Goal: Task Accomplishment & Management: Manage account settings

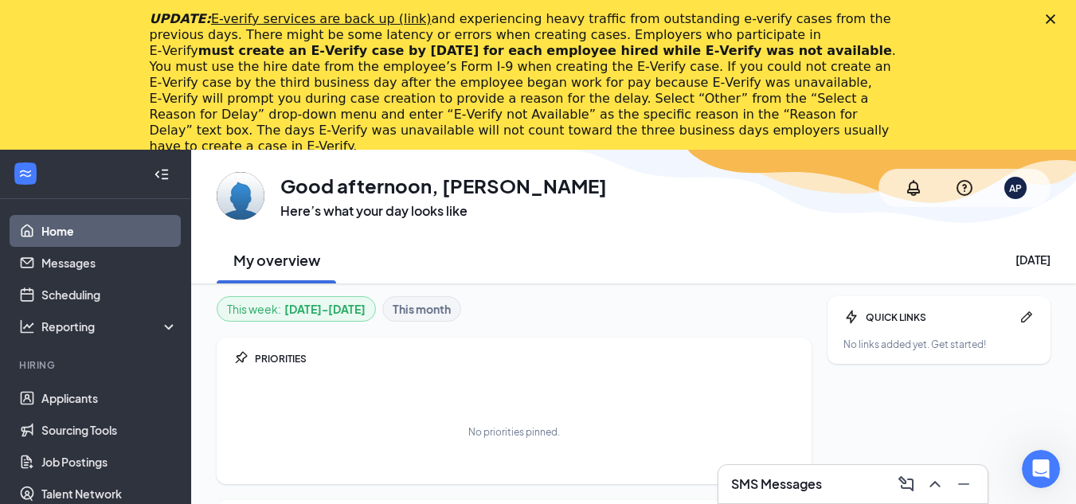
click at [1056, 20] on icon "Close" at bounding box center [1051, 19] width 10 height 10
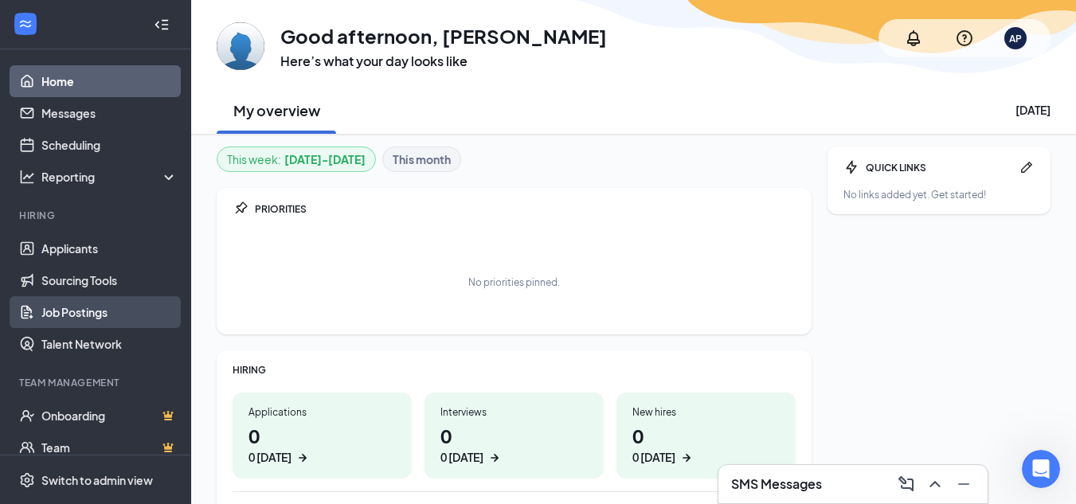
click at [67, 307] on link "Job Postings" at bounding box center [109, 312] width 136 height 32
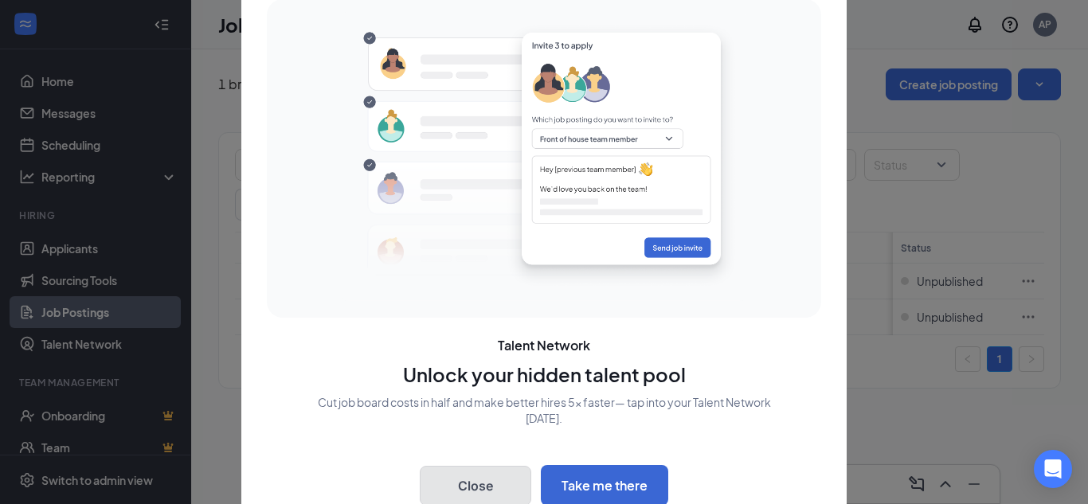
click at [476, 482] on button "Close" at bounding box center [476, 486] width 112 height 40
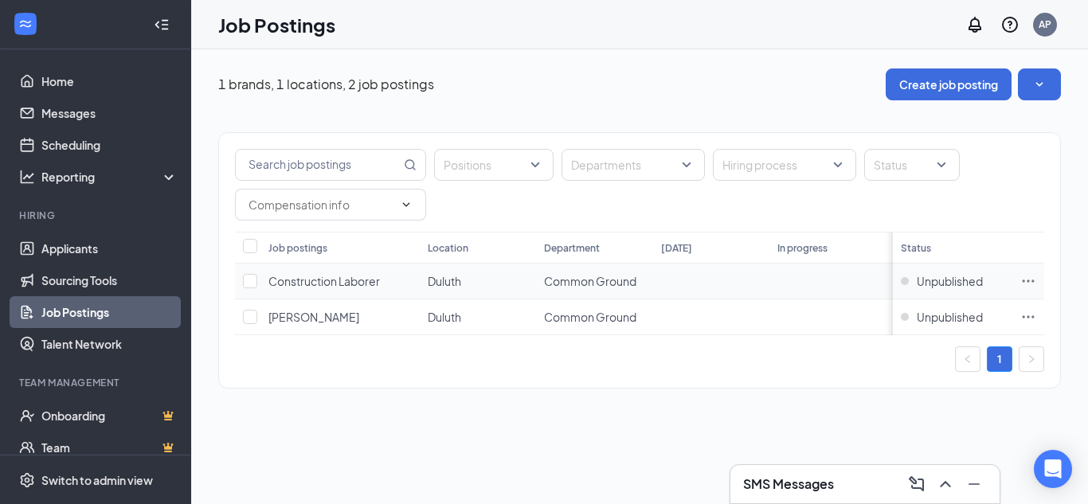
click at [333, 280] on span "Construction Laborer" at bounding box center [325, 281] width 112 height 14
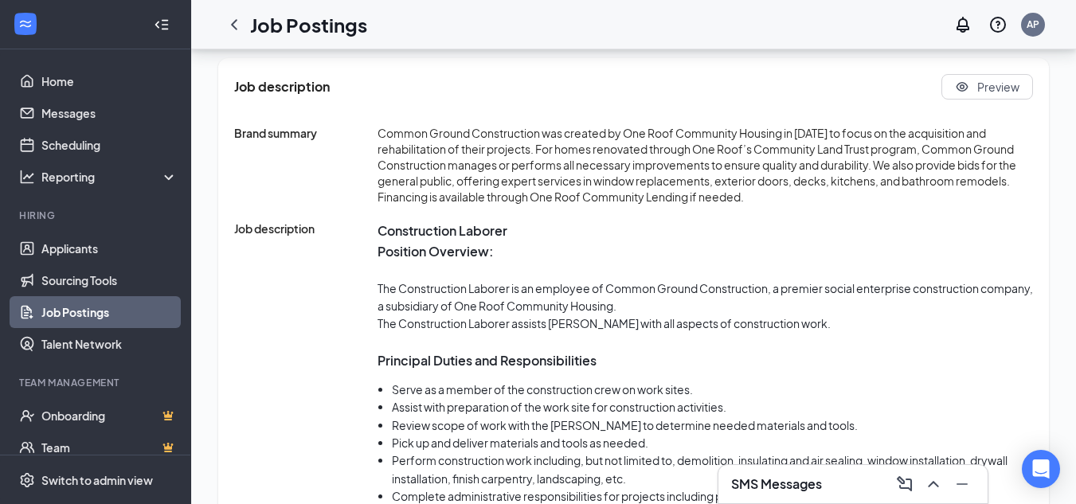
scroll to position [876, 0]
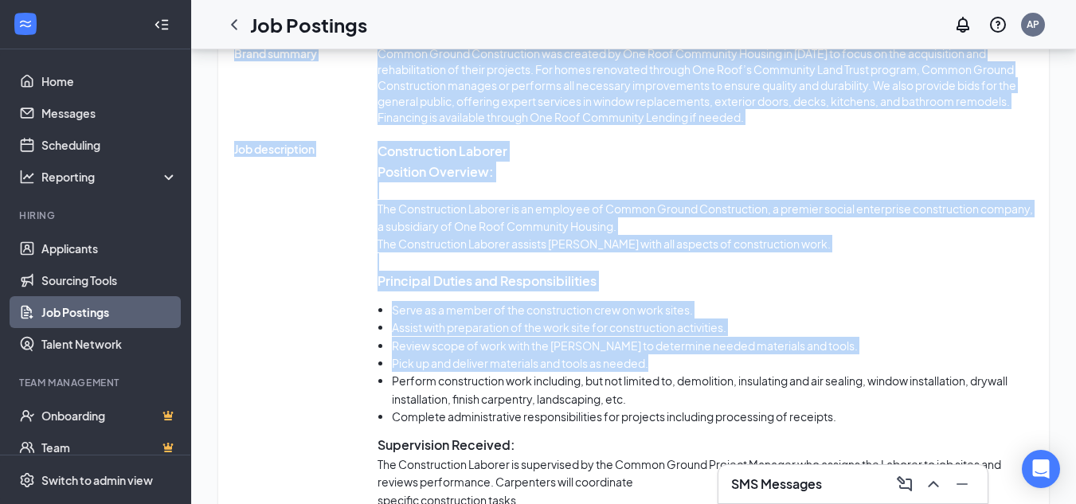
drag, startPoint x: 841, startPoint y: 478, endPoint x: 804, endPoint y: 355, distance: 128.3
click at [804, 355] on div "SMS Messages Construction Laborer Unpublished Applicants 12 Interviews 0 Hires …" at bounding box center [633, 275] width 885 height 2204
click at [861, 482] on div "SMS Messages" at bounding box center [853, 484] width 244 height 25
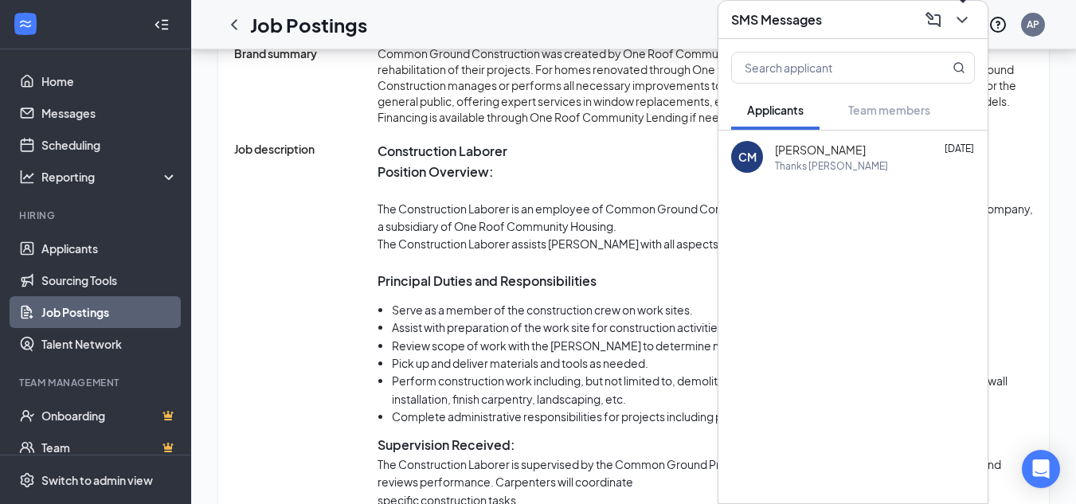
click at [960, 26] on icon "ChevronDown" at bounding box center [962, 19] width 19 height 19
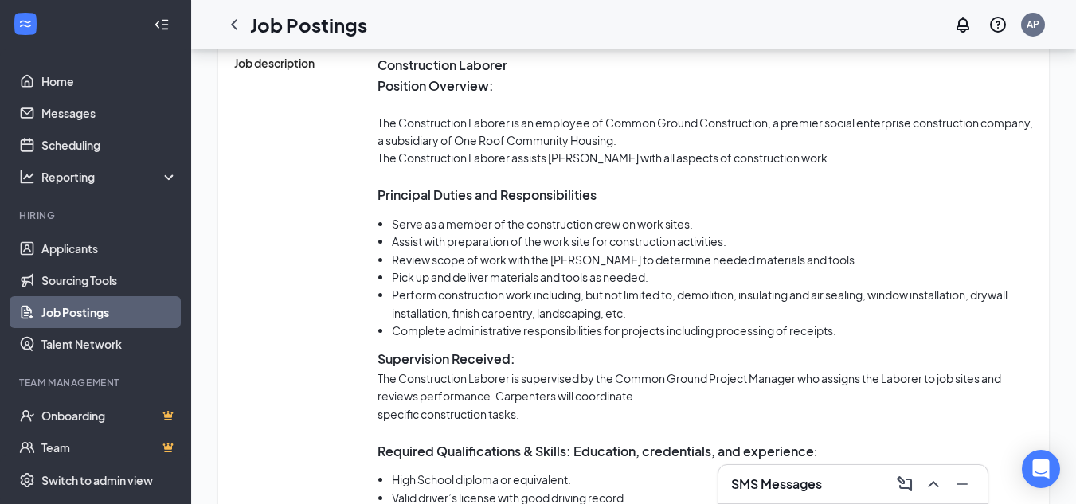
scroll to position [1115, 0]
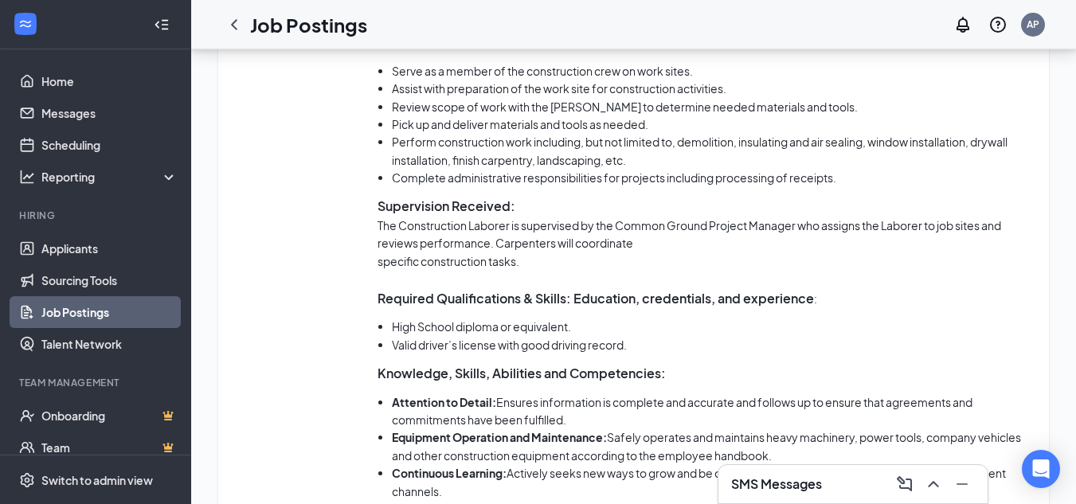
click at [62, 307] on link "Job Postings" at bounding box center [109, 312] width 136 height 32
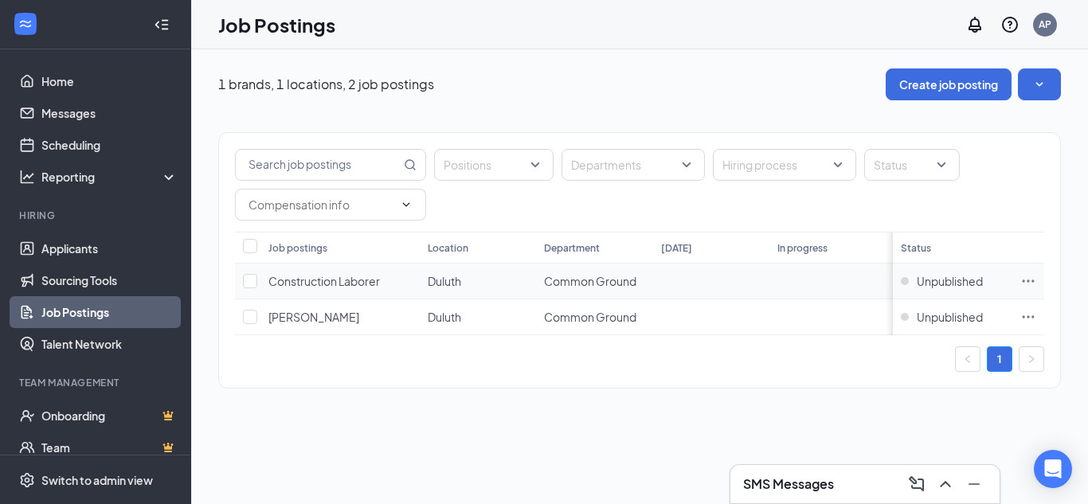
click at [1029, 277] on icon "Ellipses" at bounding box center [1029, 281] width 16 height 16
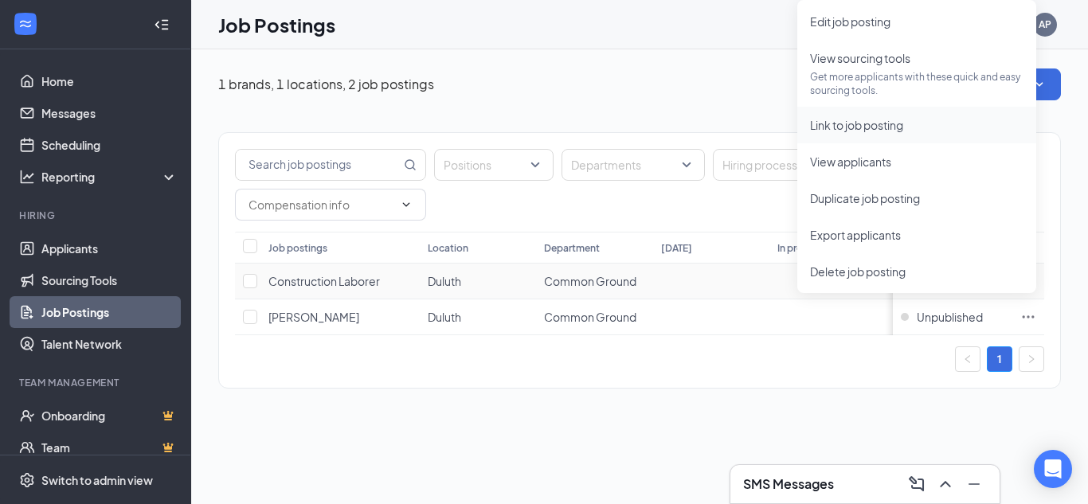
click at [845, 126] on span "Link to job posting" at bounding box center [856, 125] width 93 height 14
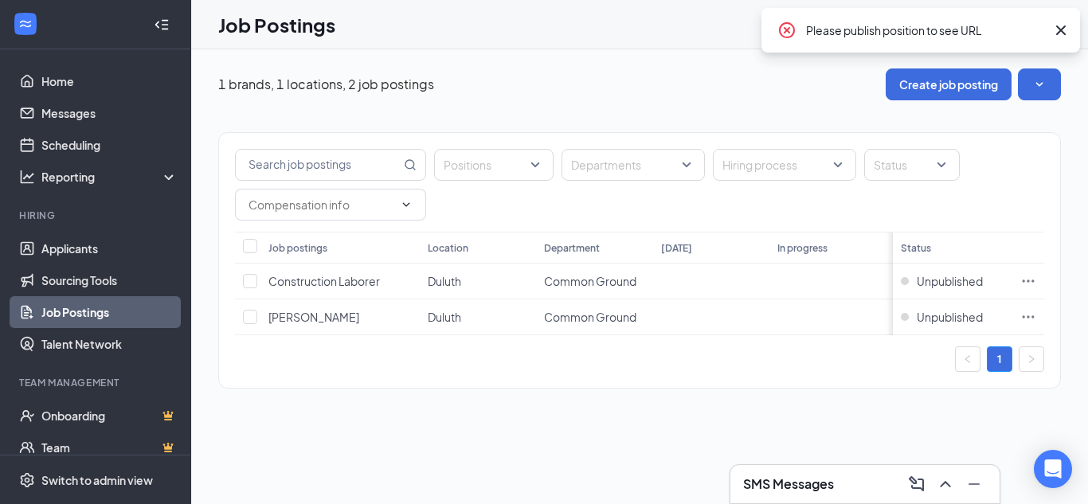
click at [1058, 30] on icon "Cross" at bounding box center [1061, 30] width 19 height 19
click at [1025, 280] on icon "Ellipses" at bounding box center [1029, 281] width 16 height 16
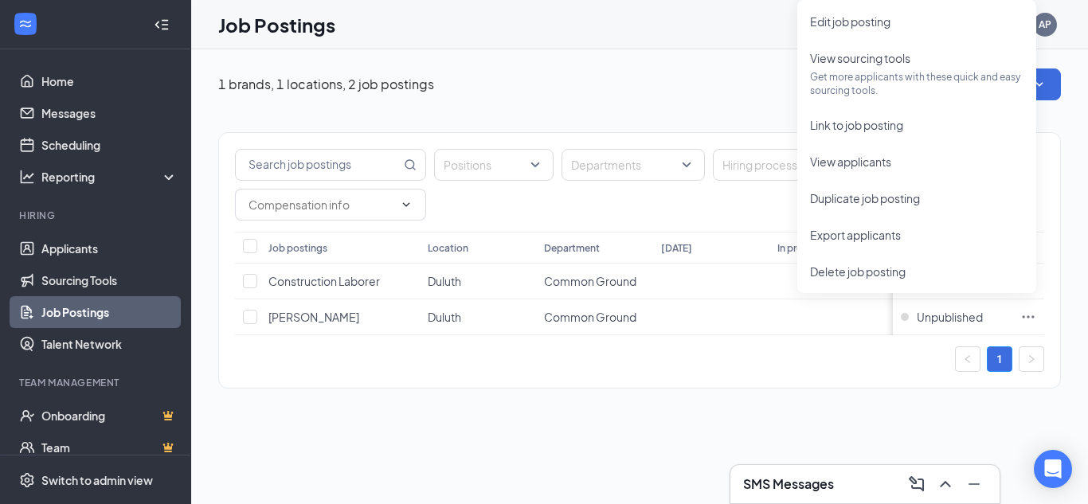
click at [654, 104] on div "Positions Departments Hiring process Status Job postings Location Department [D…" at bounding box center [639, 252] width 843 height 304
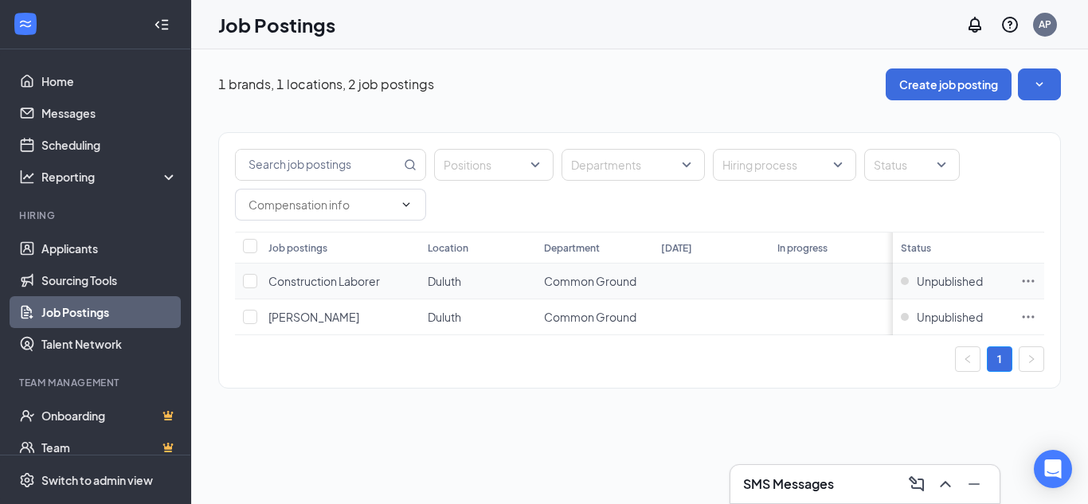
click at [336, 282] on span "Construction Laborer" at bounding box center [325, 281] width 112 height 14
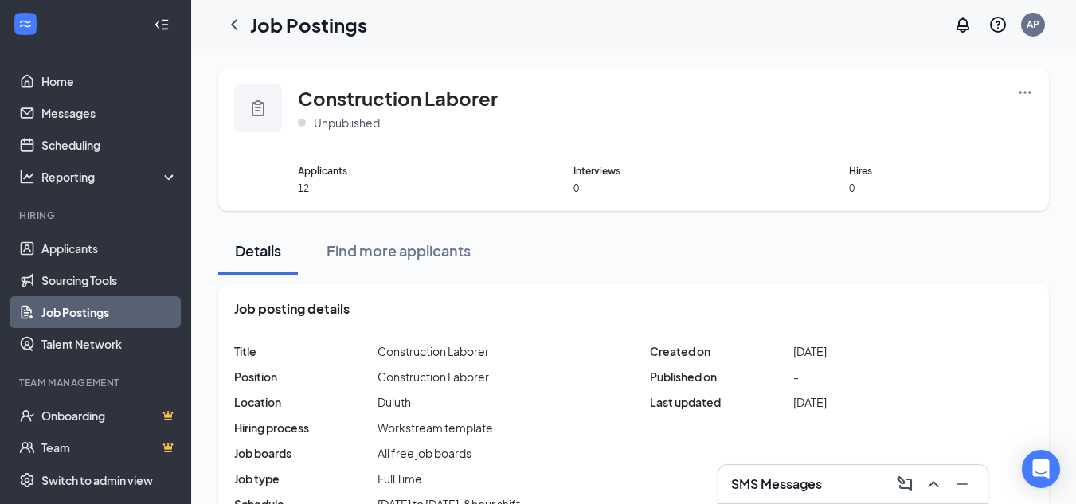
click at [1017, 92] on icon "Ellipses" at bounding box center [1025, 92] width 16 height 16
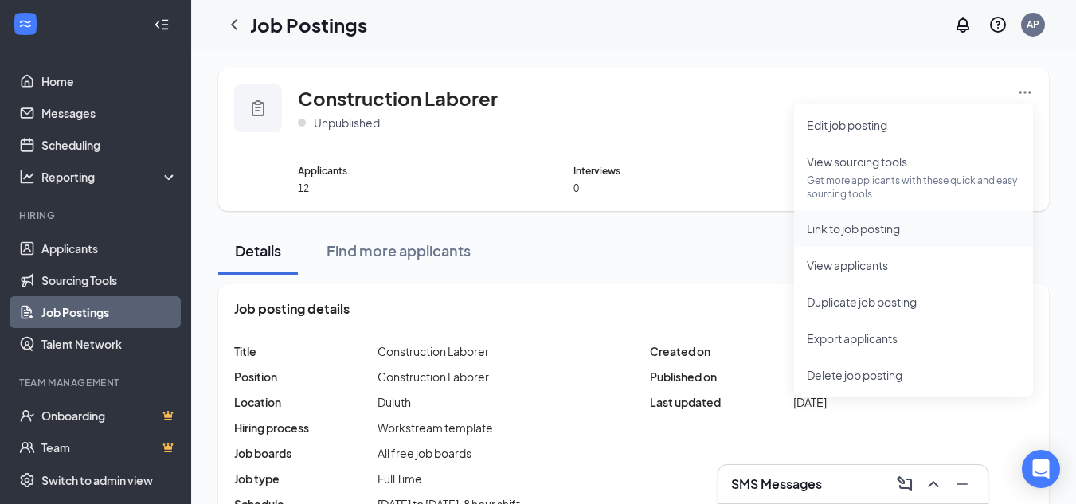
click at [869, 227] on span "Link to job posting" at bounding box center [853, 229] width 93 height 14
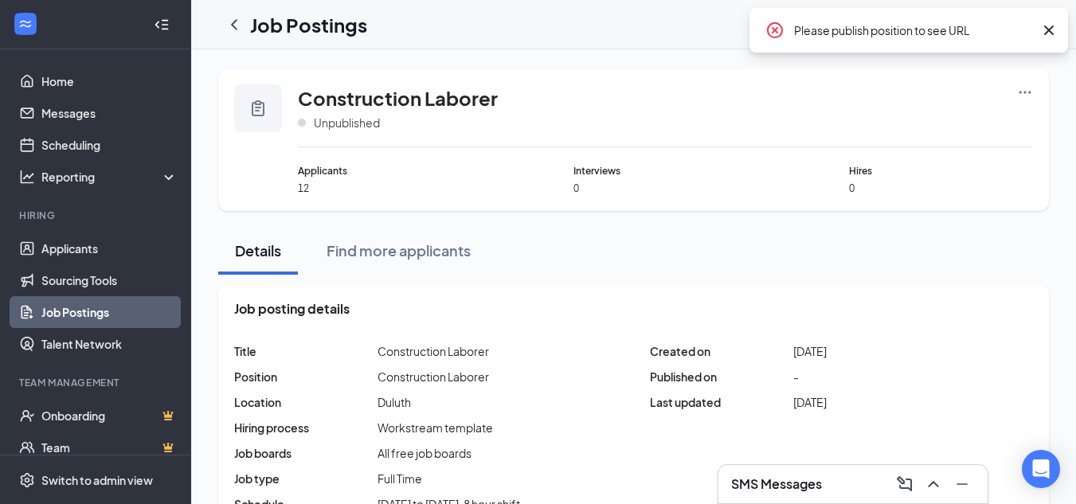
click at [1048, 30] on icon "Cross" at bounding box center [1049, 30] width 19 height 19
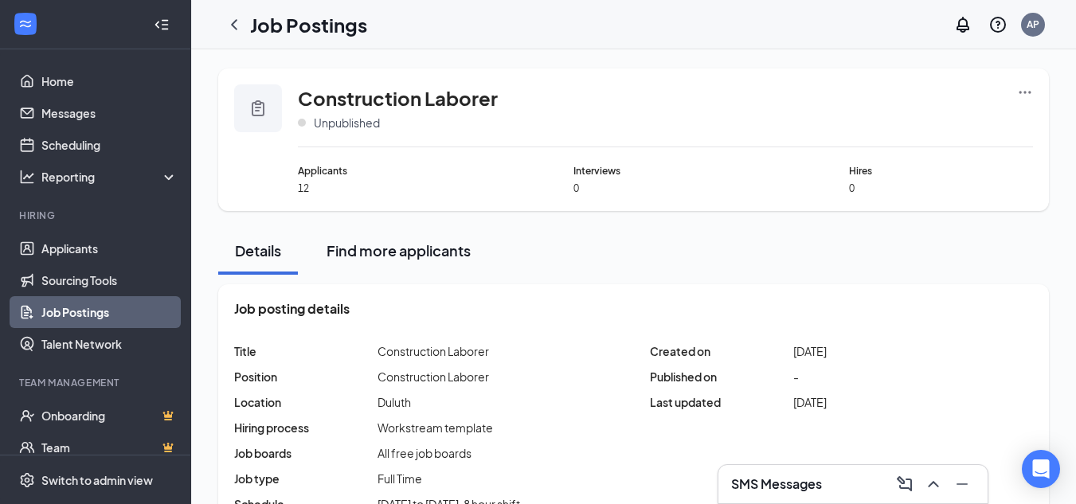
click at [424, 256] on div "Find more applicants" at bounding box center [399, 251] width 144 height 20
